Goal: Understand site structure: Grasp the organization and layout of the website

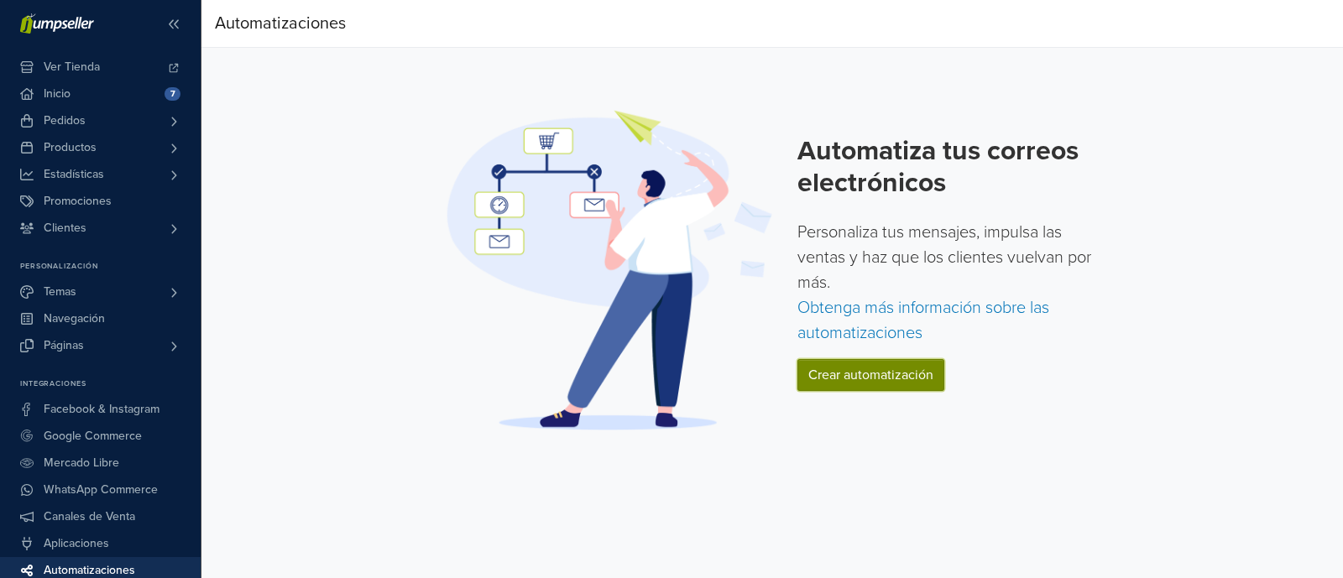
click at [888, 377] on link "Crear automatización" at bounding box center [870, 375] width 147 height 32
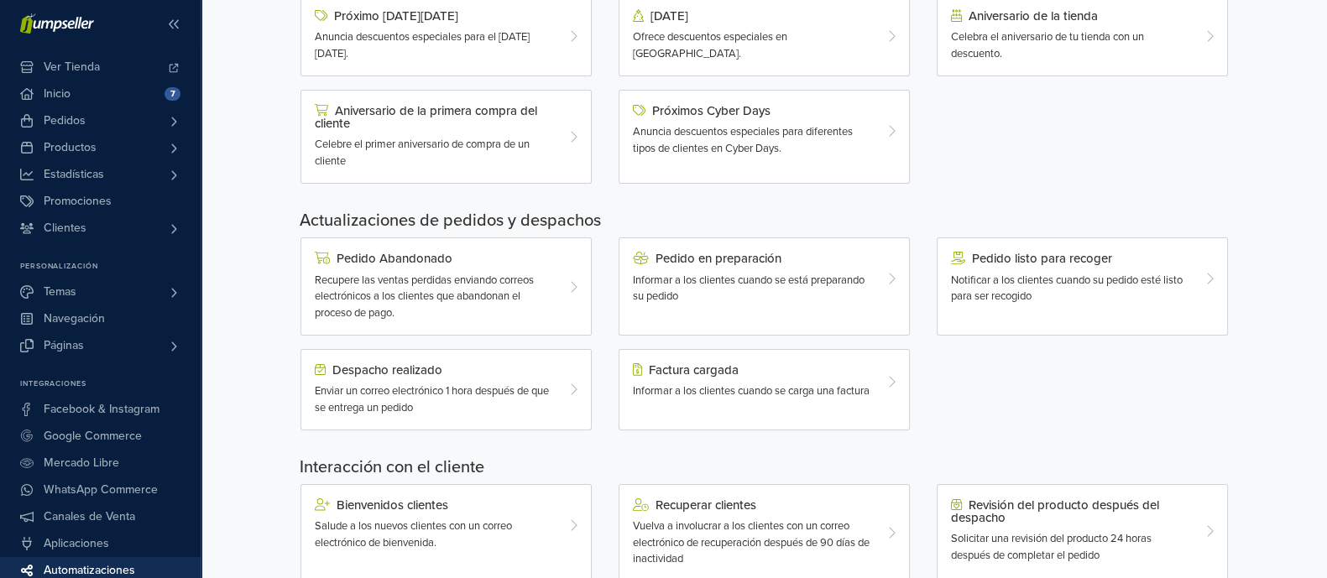
scroll to position [488, 0]
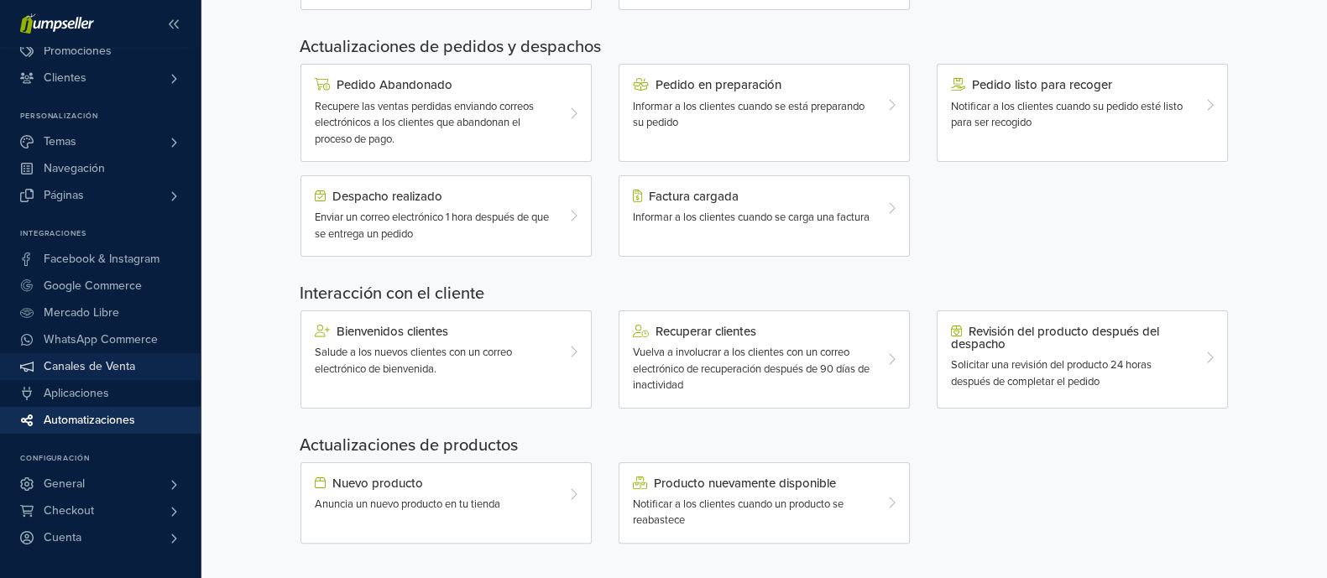
click at [114, 361] on span "Canales de Venta" at bounding box center [89, 366] width 91 height 27
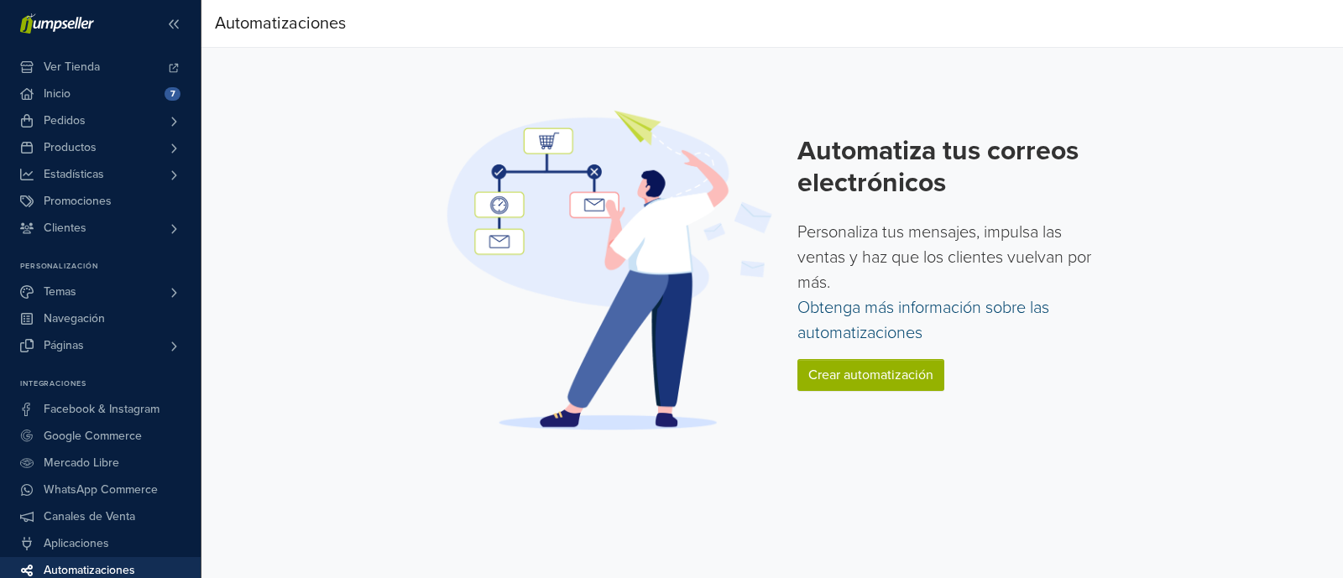
click at [877, 300] on link "Obtenga más información sobre las automatizaciones" at bounding box center [923, 320] width 252 height 45
click at [67, 107] on span "Pedidos" at bounding box center [65, 120] width 42 height 27
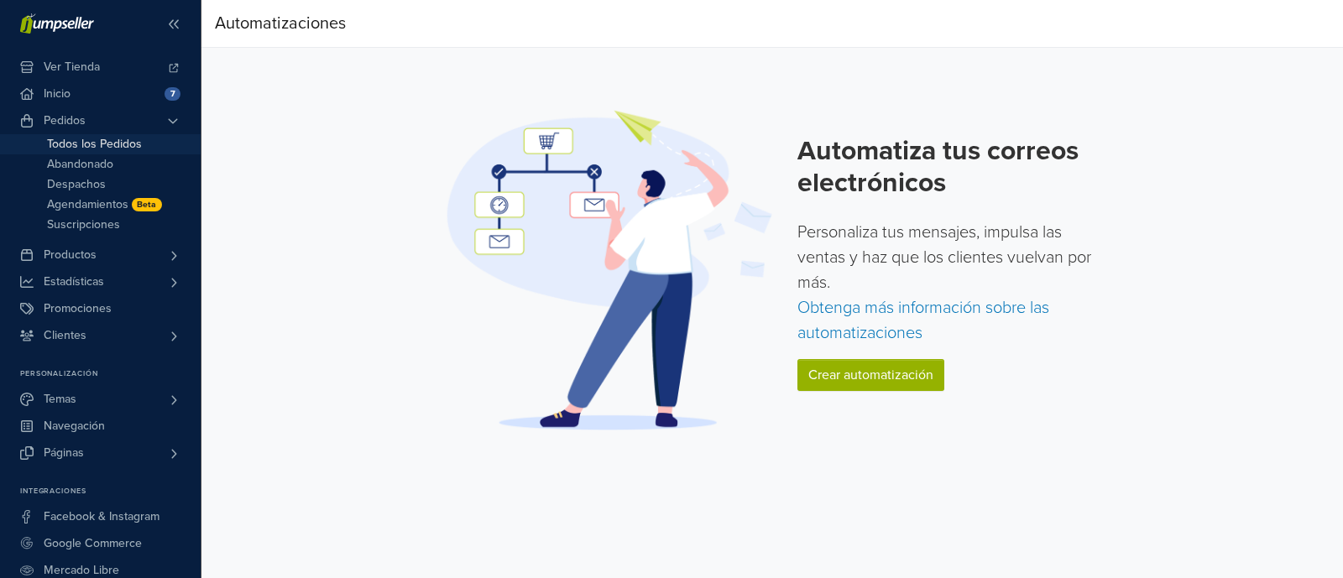
click at [63, 136] on span "Todos los Pedidos" at bounding box center [94, 144] width 95 height 20
